Goal: Find specific page/section

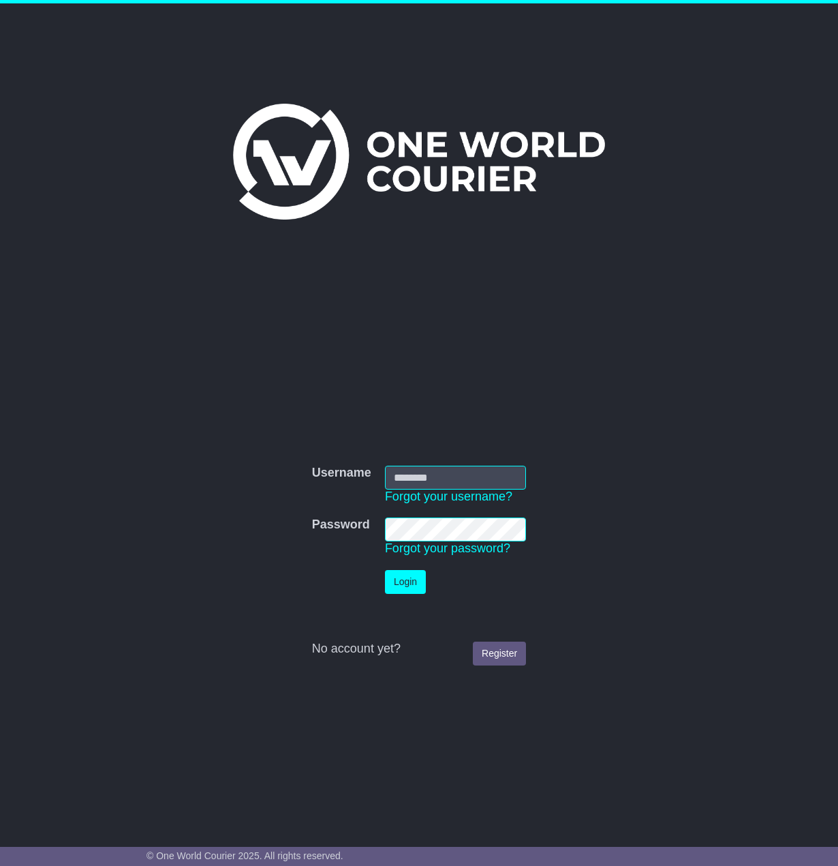
type input "**********"
click at [397, 583] on button "Login" at bounding box center [405, 582] width 41 height 24
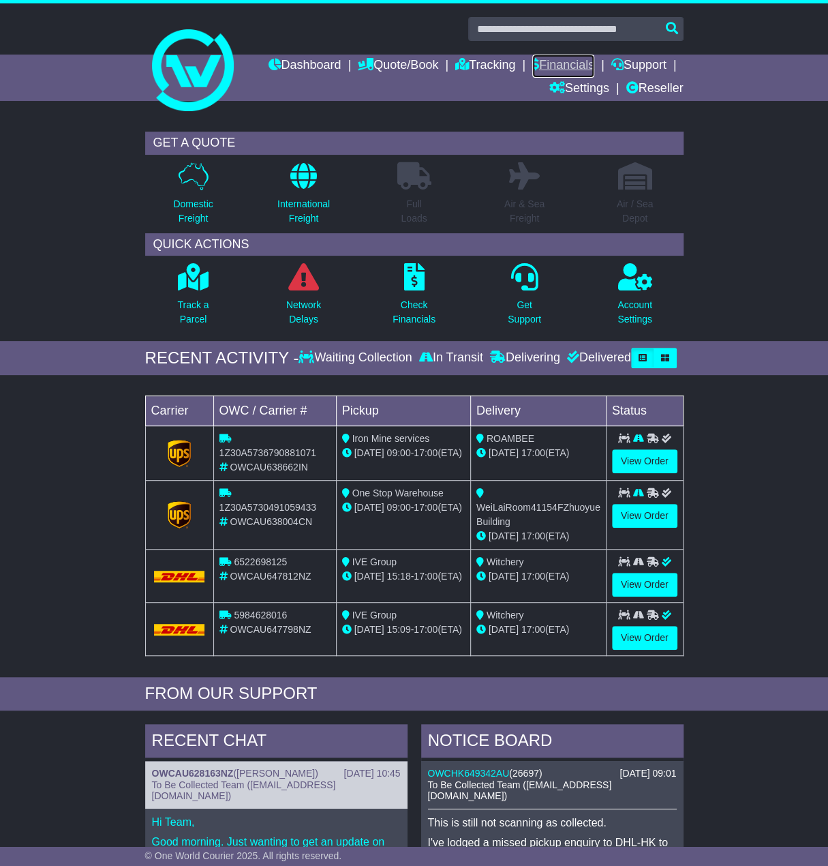
click at [560, 61] on link "Financials" at bounding box center [563, 66] width 62 height 23
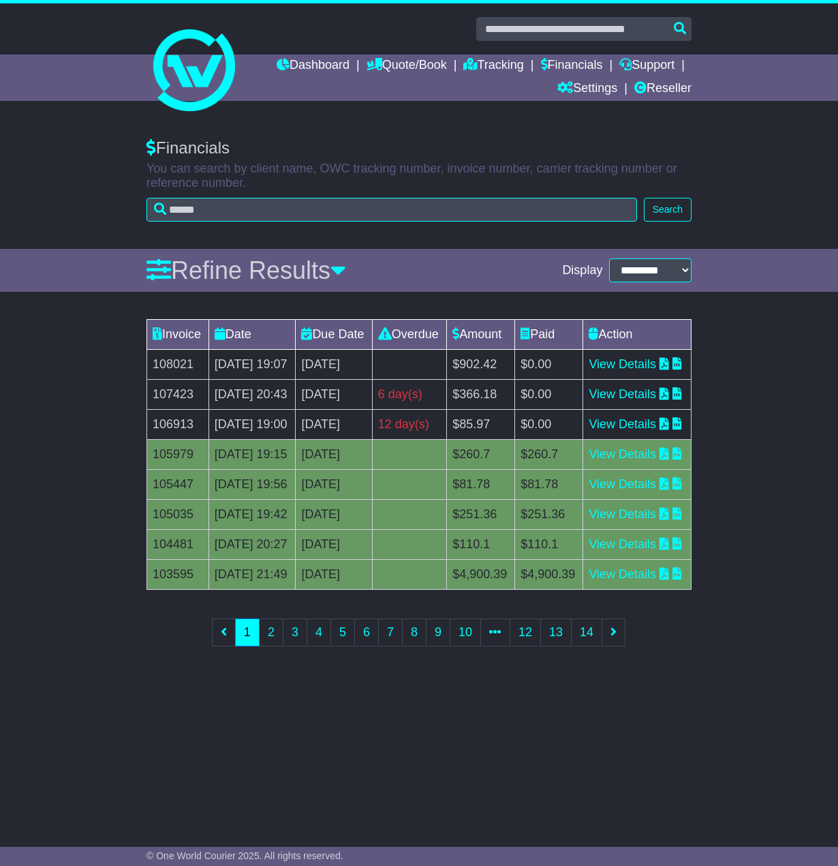
click at [741, 124] on div at bounding box center [419, 63] width 838 height 121
